Goal: Entertainment & Leisure: Consume media (video, audio)

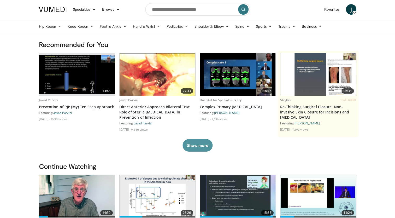
click at [198, 146] on button "Show more" at bounding box center [198, 145] width 30 height 13
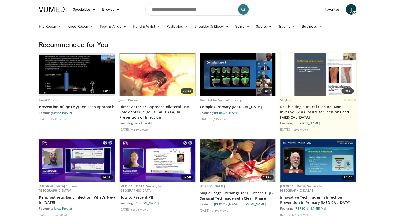
click at [318, 167] on img at bounding box center [318, 160] width 76 height 43
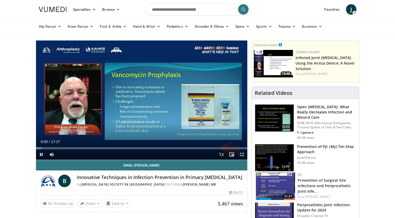
click at [244, 155] on span "Video Player" at bounding box center [242, 154] width 10 height 10
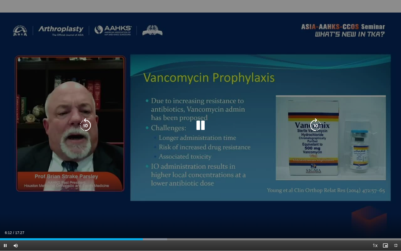
click at [315, 156] on div "10 seconds Tap to unmute" at bounding box center [200, 125] width 401 height 250
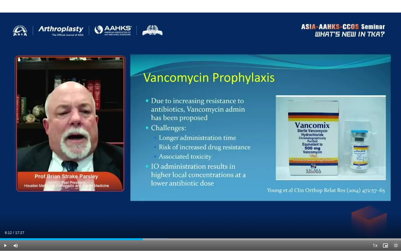
click at [395, 218] on span "Video Player" at bounding box center [396, 245] width 10 height 10
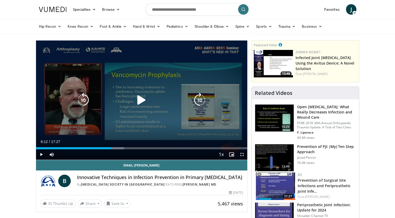
click at [183, 106] on div "10 seconds Tap to unmute" at bounding box center [142, 99] width 212 height 119
drag, startPoint x: 242, startPoint y: 156, endPoint x: 243, endPoint y: 175, distance: 19.4
click at [242, 156] on span "Video Player" at bounding box center [242, 154] width 10 height 10
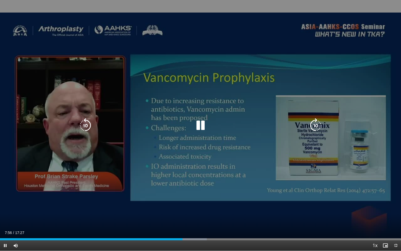
click at [203, 127] on icon "Video Player" at bounding box center [200, 125] width 15 height 15
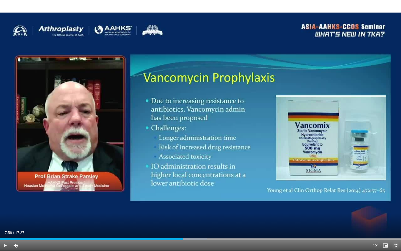
click at [395, 218] on span "Video Player" at bounding box center [396, 245] width 10 height 10
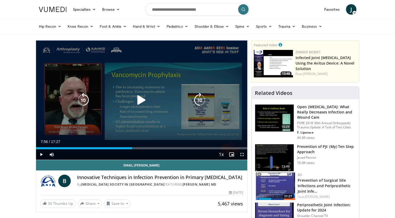
click at [183, 133] on div "10 seconds Tap to unmute" at bounding box center [142, 99] width 212 height 119
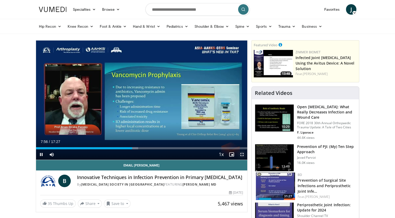
click at [240, 153] on span "Video Player" at bounding box center [242, 154] width 10 height 10
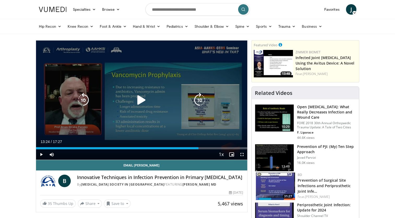
click at [191, 105] on div "10 seconds Tap to unmute" at bounding box center [142, 99] width 212 height 119
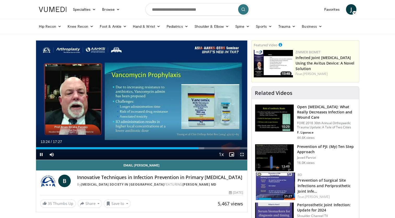
click at [244, 156] on span "Video Player" at bounding box center [242, 154] width 10 height 10
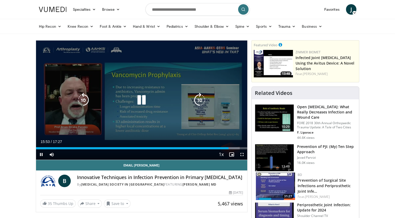
click at [150, 102] on div "Video Player" at bounding box center [141, 100] width 127 height 10
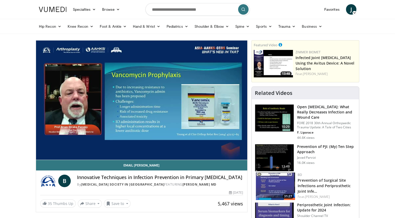
click at [53, 13] on link at bounding box center [53, 9] width 34 height 15
